Goal: Task Accomplishment & Management: Use online tool/utility

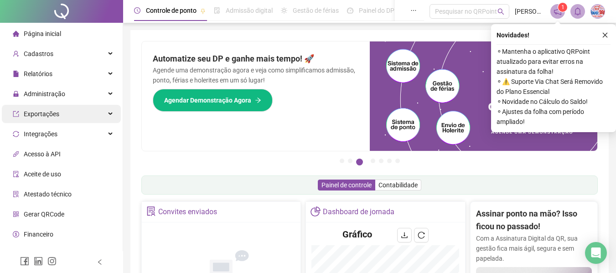
click at [73, 120] on div "Exportações" at bounding box center [61, 114] width 119 height 18
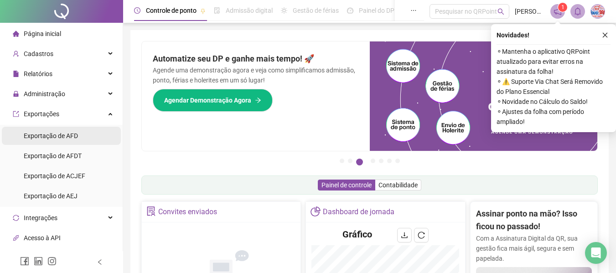
click at [67, 133] on span "Exportação de AFD" at bounding box center [51, 135] width 54 height 7
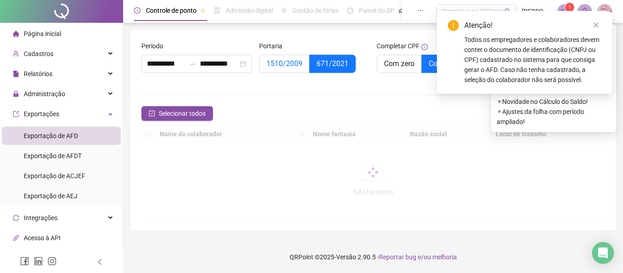
type input "**********"
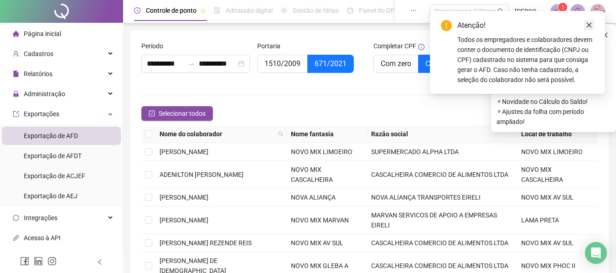
click at [592, 23] on link "Close" at bounding box center [589, 25] width 10 height 10
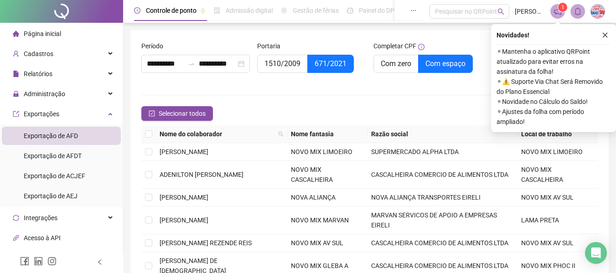
click at [353, 139] on th "Nome fantasia" at bounding box center [327, 134] width 80 height 18
click at [346, 135] on th "Nome fantasia" at bounding box center [327, 134] width 80 height 18
click at [345, 136] on th "Nome fantasia" at bounding box center [327, 134] width 80 height 18
click at [364, 129] on th "Nome fantasia" at bounding box center [327, 134] width 80 height 18
click at [319, 137] on th "Nome fantasia" at bounding box center [327, 134] width 80 height 18
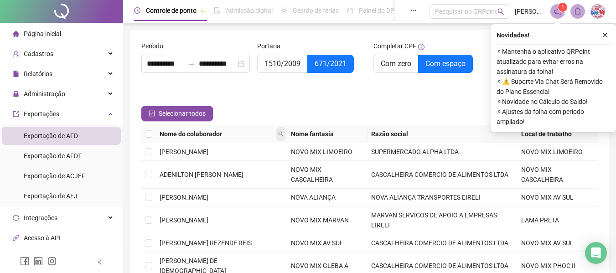
click at [278, 133] on icon "search" at bounding box center [280, 133] width 5 height 5
click at [352, 134] on th "Nome fantasia" at bounding box center [327, 134] width 80 height 18
click at [606, 34] on icon "close" at bounding box center [605, 35] width 5 height 5
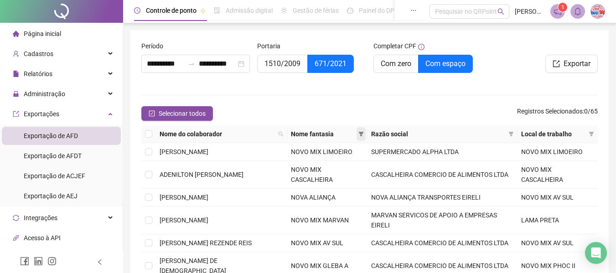
click at [360, 132] on icon "filter" at bounding box center [360, 134] width 5 height 5
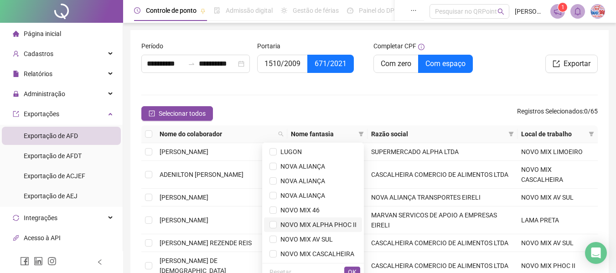
scroll to position [46, 0]
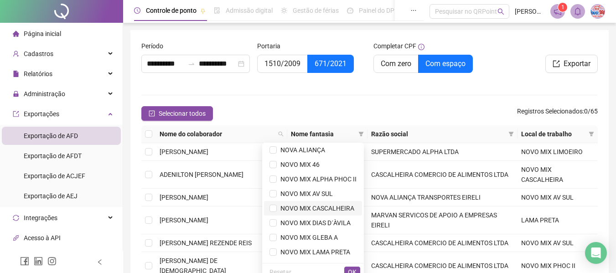
click at [322, 213] on li "NOVO MIX CASCALHEIRA" at bounding box center [313, 208] width 98 height 15
click at [348, 272] on span "OK" at bounding box center [352, 272] width 9 height 10
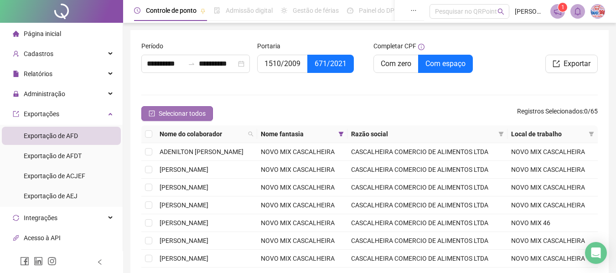
click at [195, 119] on button "Selecionar todos" at bounding box center [177, 113] width 72 height 15
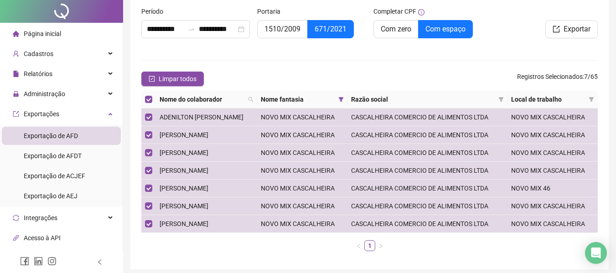
scroll to position [0, 0]
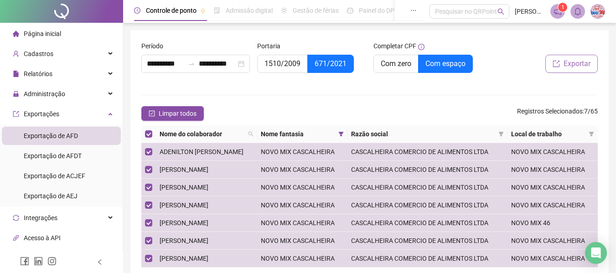
click at [585, 66] on span "Exportar" at bounding box center [576, 63] width 27 height 11
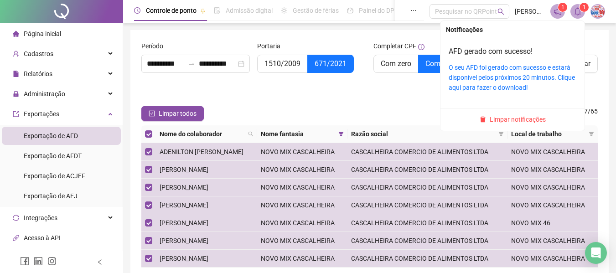
click at [545, 72] on div "O seu AFD foi gerado com sucesso e estará disponível pelos próximos 20 minutos.…" at bounding box center [513, 77] width 128 height 30
click at [545, 67] on link "O seu AFD foi gerado com sucesso e estará disponível pelos próximos 20 minutos.…" at bounding box center [512, 77] width 126 height 27
click at [530, 119] on span "Limpar notificações" at bounding box center [518, 119] width 56 height 10
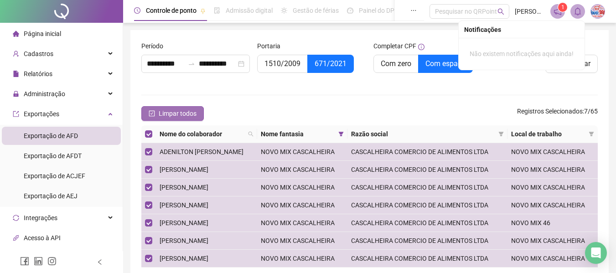
click at [194, 119] on button "Limpar todos" at bounding box center [172, 113] width 62 height 15
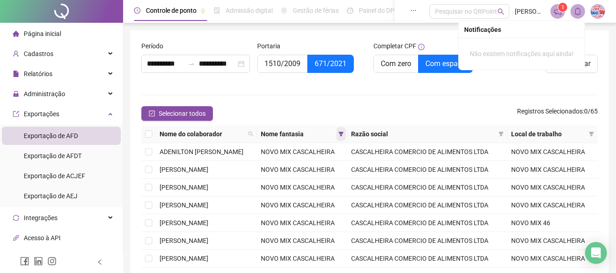
click at [344, 132] on icon "filter" at bounding box center [340, 133] width 5 height 5
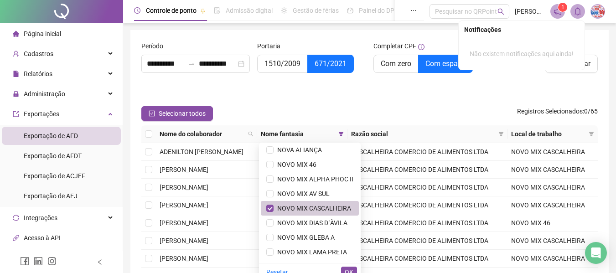
click at [302, 211] on span "NOVO MIX CASCALHEIRA" at bounding box center [312, 208] width 77 height 7
click at [310, 234] on span "NOVO MIX GLEBA A" at bounding box center [304, 237] width 61 height 7
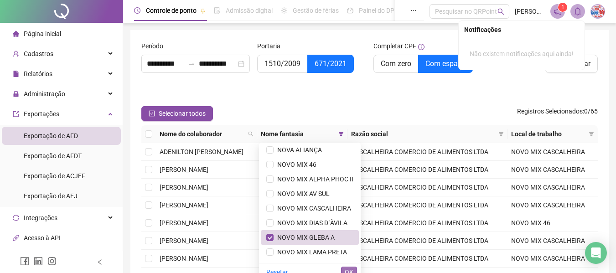
click at [351, 271] on span "OK" at bounding box center [349, 272] width 9 height 10
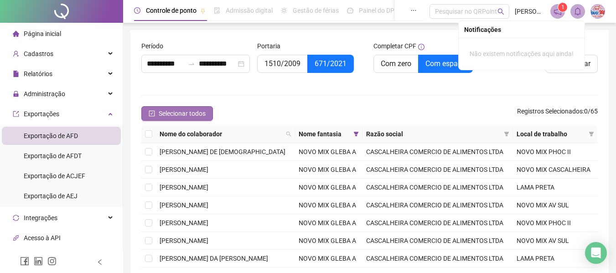
click at [161, 106] on button "Selecionar todos" at bounding box center [177, 113] width 72 height 15
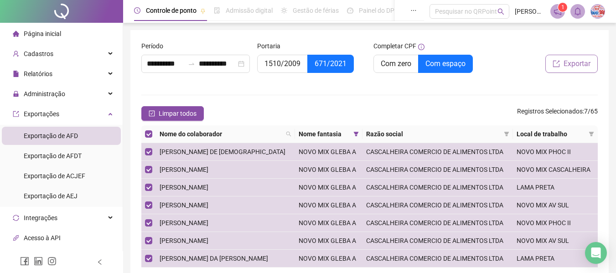
click at [594, 64] on button "Exportar" at bounding box center [571, 64] width 52 height 18
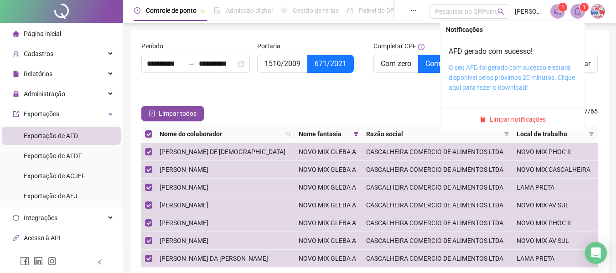
click at [527, 66] on link "O seu AFD foi gerado com sucesso e estará disponível pelos próximos 20 minutos.…" at bounding box center [512, 77] width 126 height 27
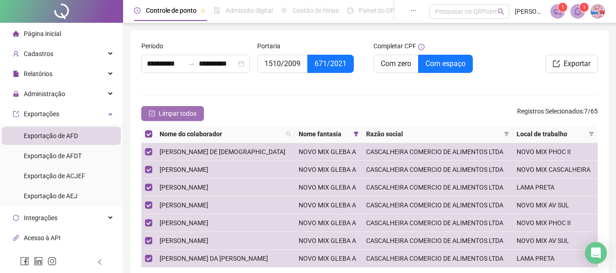
click at [181, 111] on span "Limpar todos" at bounding box center [178, 113] width 38 height 10
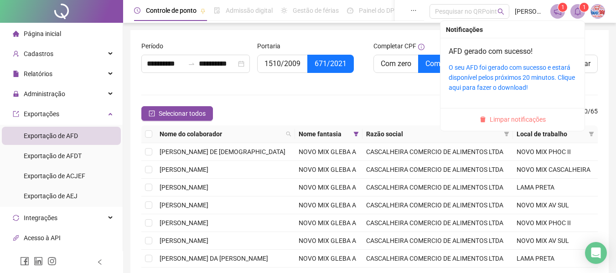
click at [509, 122] on span "Limpar notificações" at bounding box center [518, 119] width 56 height 10
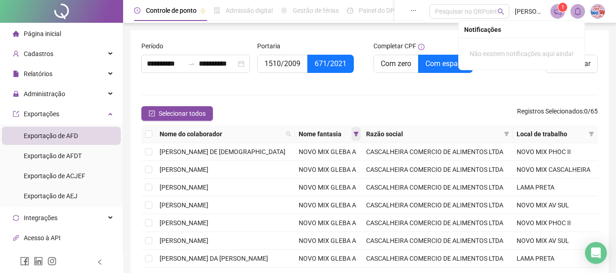
click at [353, 133] on icon "filter" at bounding box center [355, 134] width 5 height 5
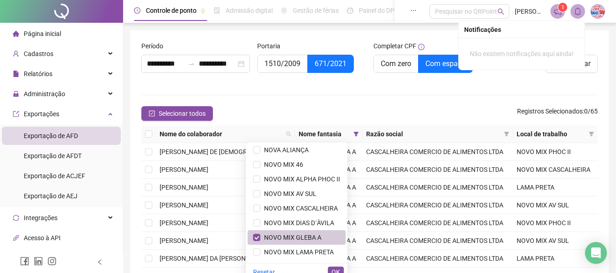
click at [280, 237] on span "NOVO MIX GLEBA A" at bounding box center [290, 237] width 61 height 7
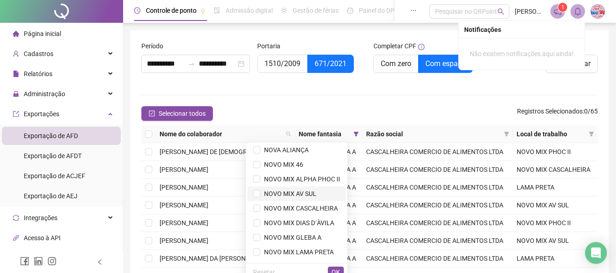
click at [287, 198] on span "NOVO MIX AV SUL" at bounding box center [296, 194] width 87 height 10
click at [341, 266] on div "Resetar OK" at bounding box center [297, 272] width 102 height 18
click at [336, 268] on span "OK" at bounding box center [335, 272] width 9 height 10
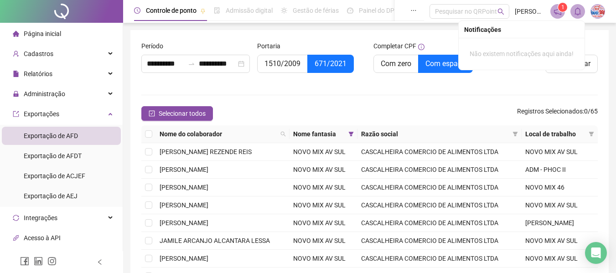
drag, startPoint x: 191, startPoint y: 112, endPoint x: 274, endPoint y: 93, distance: 85.6
click at [191, 113] on span "Selecionar todos" at bounding box center [182, 113] width 47 height 10
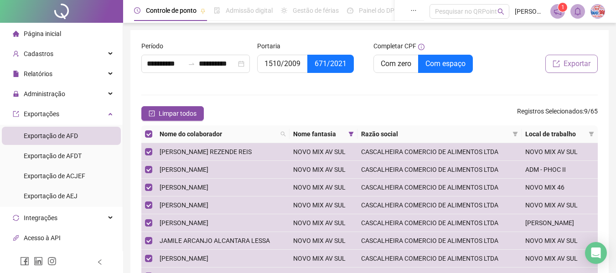
click at [590, 66] on button "Exportar" at bounding box center [571, 64] width 52 height 18
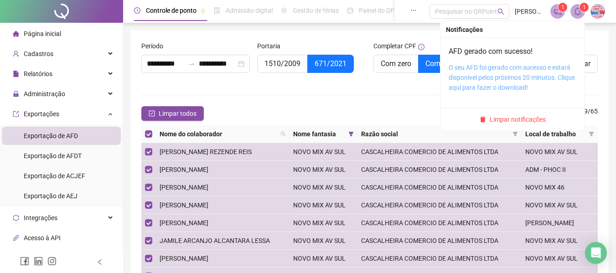
click at [539, 67] on link "O seu AFD foi gerado com sucesso e estará disponível pelos próximos 20 minutos.…" at bounding box center [512, 77] width 126 height 27
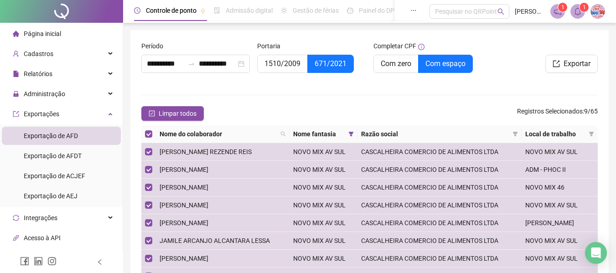
click at [413, 114] on div "Limpar todos Registros Selecionados : 9 / 65" at bounding box center [369, 113] width 456 height 15
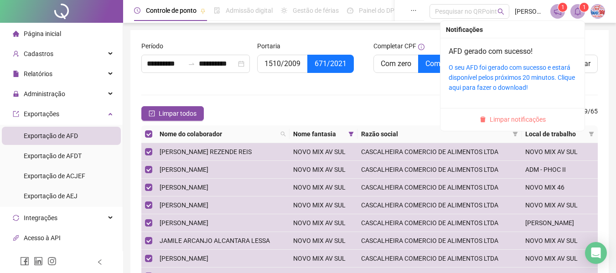
click at [522, 116] on span "Limpar notificações" at bounding box center [518, 119] width 56 height 10
